Goal: Information Seeking & Learning: Check status

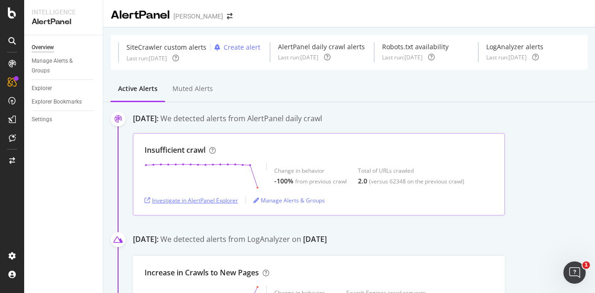
click at [226, 199] on div "Investigate in AlertPanel Explorer" at bounding box center [190, 200] width 93 height 8
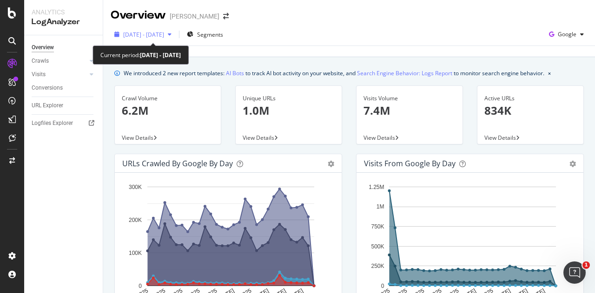
click at [139, 35] on span "[DATE] - [DATE]" at bounding box center [143, 35] width 41 height 8
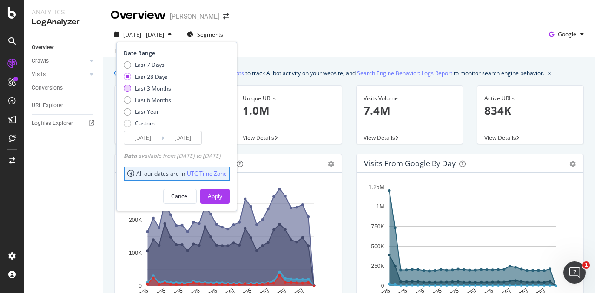
click at [142, 89] on div "Last 3 Months" at bounding box center [153, 89] width 36 height 8
type input "[DATE]"
click at [148, 136] on input "[DATE]" at bounding box center [142, 137] width 37 height 13
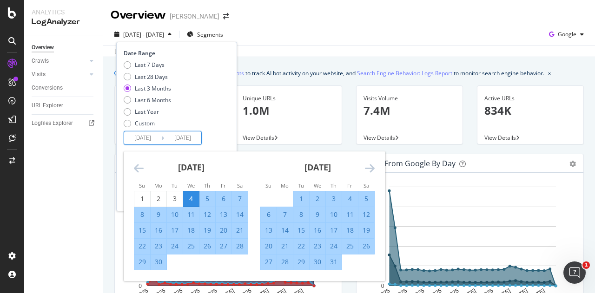
click at [136, 157] on div "[DATE]" at bounding box center [191, 170] width 114 height 39
click at [191, 202] on div "4" at bounding box center [191, 198] width 16 height 9
click at [376, 164] on div "[DATE] 1 2 3 4 5 6 7 8 9 10 11 12 13 14 15 16 17 18 19 20 21 22 23 24 25 26 27 …" at bounding box center [317, 210] width 126 height 119
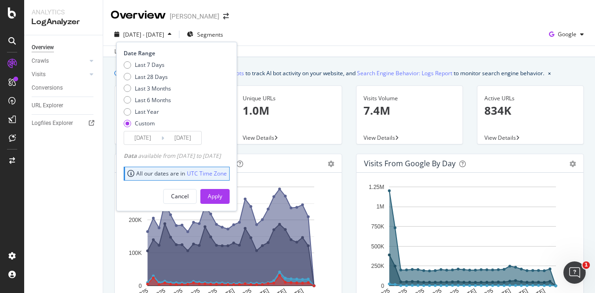
click at [227, 131] on div "Date Range Last 7 Days Last 28 Days Last 3 Months Last 6 Months Last Year Custo…" at bounding box center [176, 97] width 104 height 96
click at [222, 192] on div "Apply" at bounding box center [215, 196] width 14 height 8
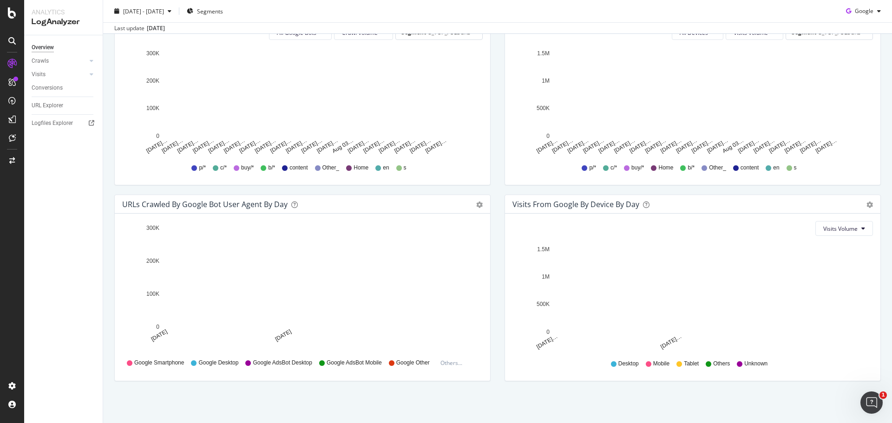
scroll to position [351, 0]
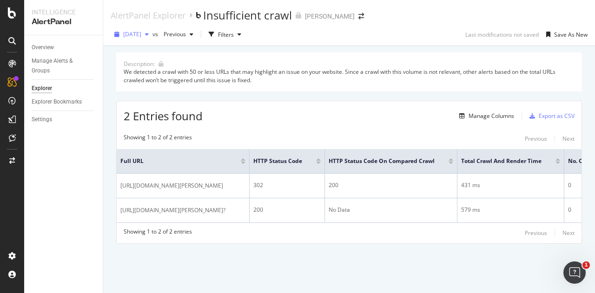
click at [141, 34] on span "2025 Sep. 3rd" at bounding box center [132, 34] width 18 height 8
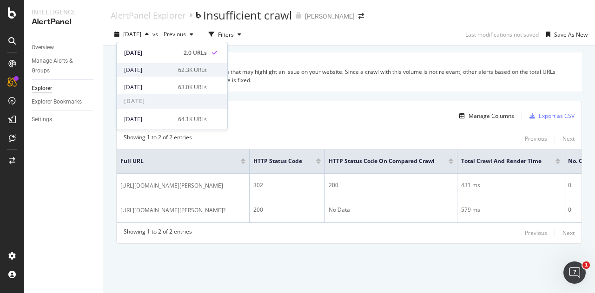
click at [168, 74] on div "2025 Sep. 2nd 62.3K URLs" at bounding box center [172, 69] width 111 height 13
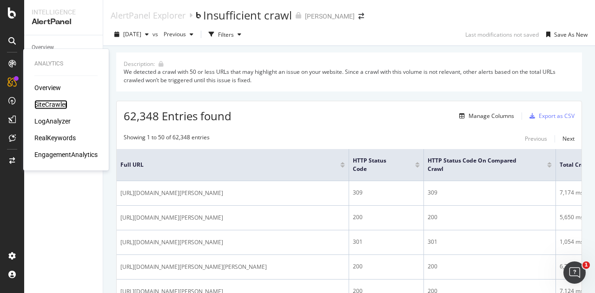
click at [43, 104] on div "SiteCrawler" at bounding box center [50, 104] width 33 height 9
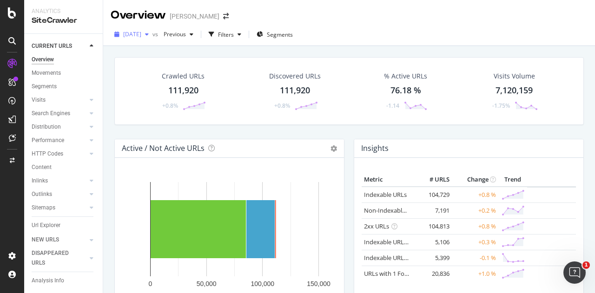
click at [141, 33] on span "2025 Sep. 1st" at bounding box center [132, 34] width 18 height 8
click at [325, 20] on div "Overview Myer" at bounding box center [348, 11] width 491 height 23
